Goal: Task Accomplishment & Management: Use online tool/utility

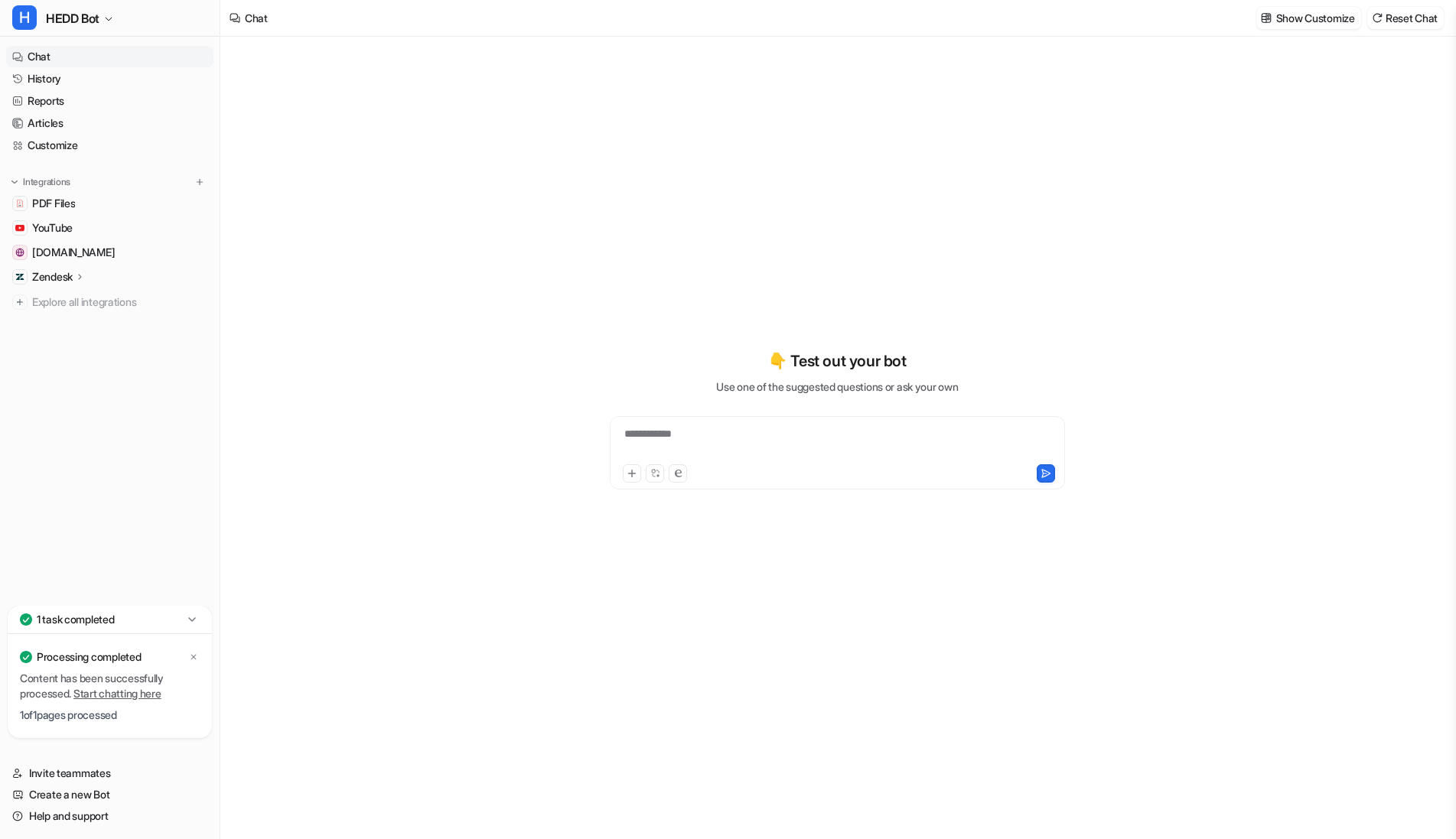
type textarea "**********"
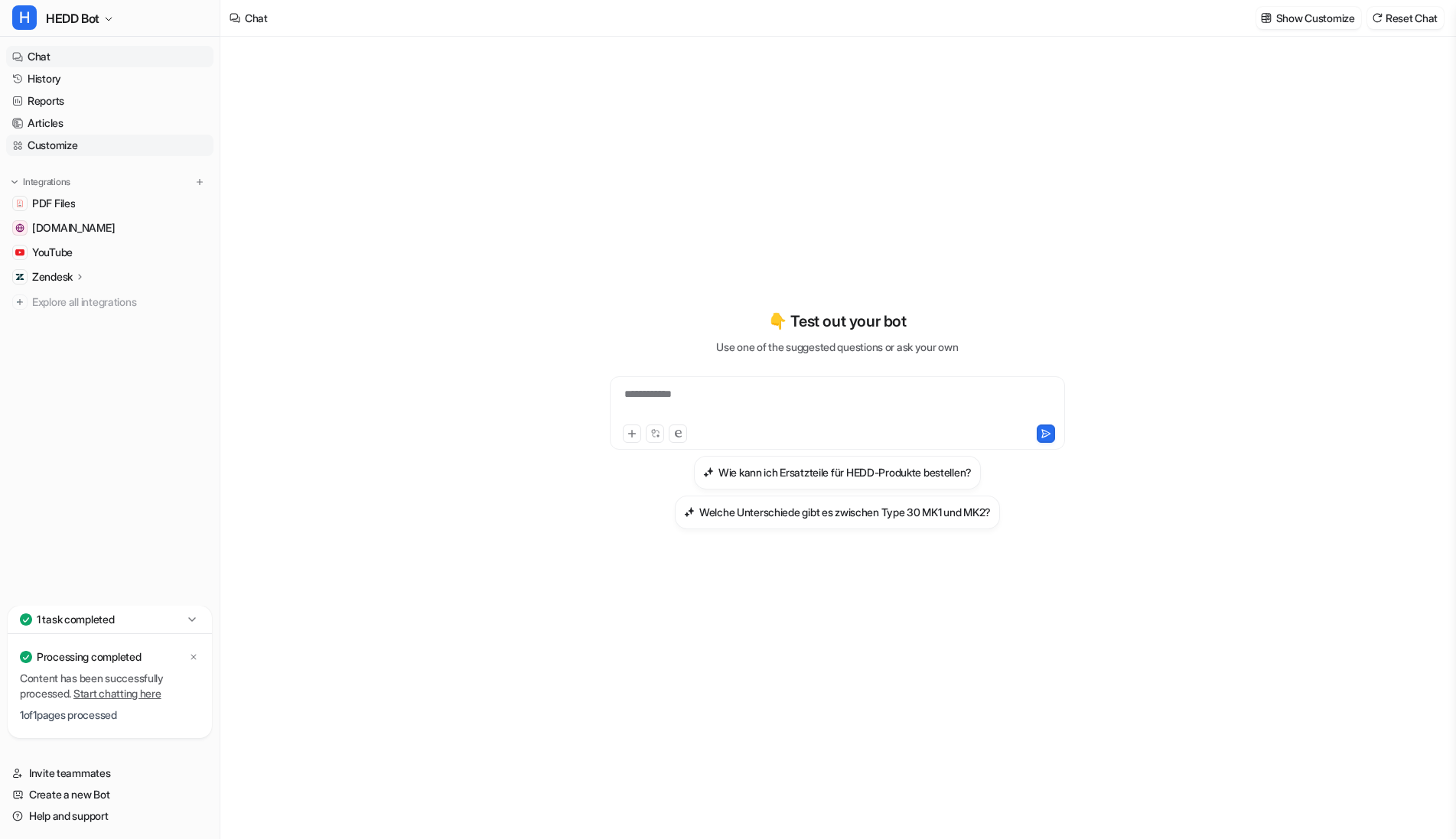
click at [107, 148] on link "Customize" at bounding box center [109, 146] width 207 height 21
